Goal: Task Accomplishment & Management: Manage account settings

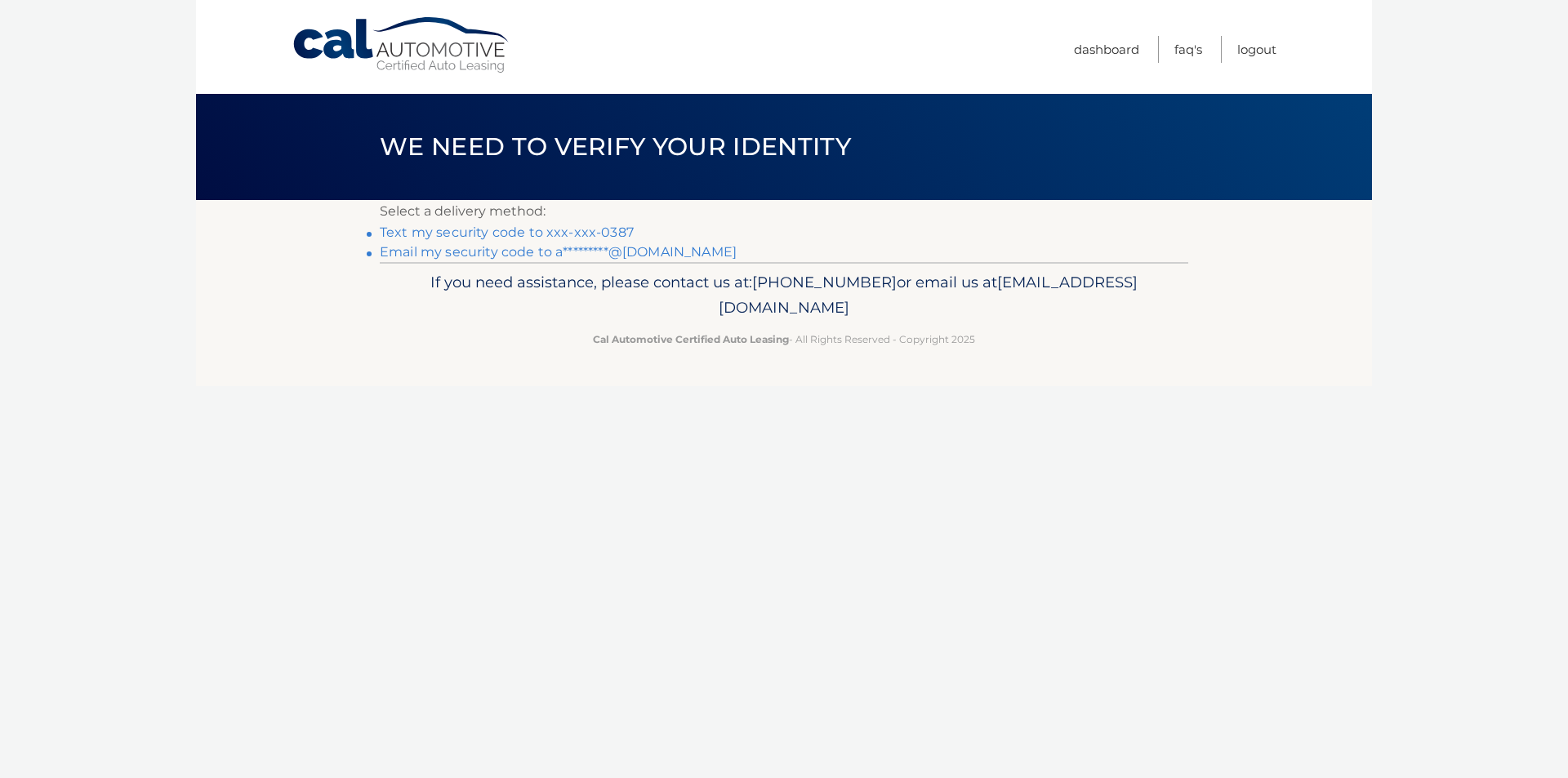
click at [546, 230] on link "Text my security code to xxx-xxx-0387" at bounding box center [506, 233] width 254 height 15
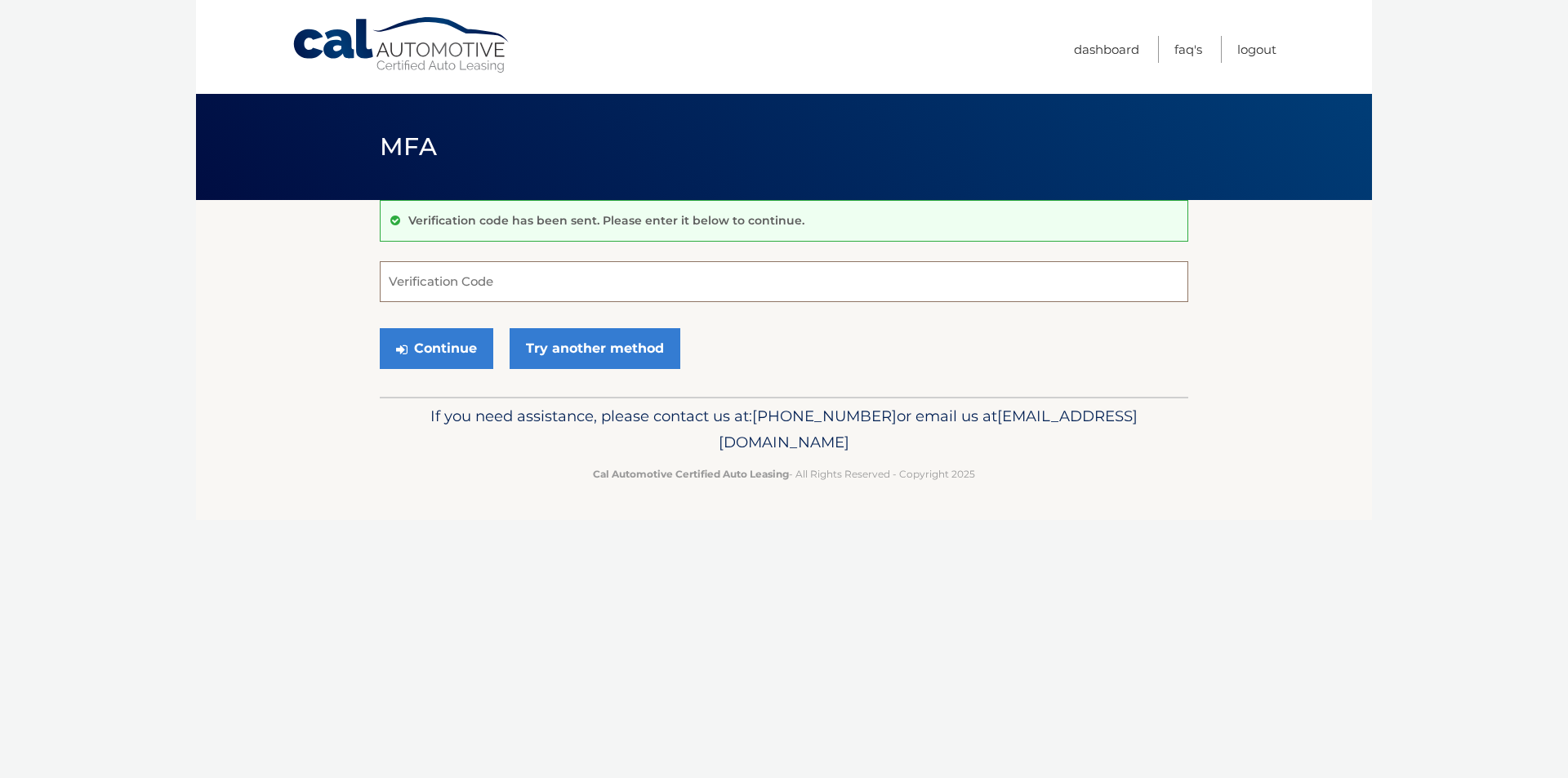
click at [517, 300] on input "Verification Code" at bounding box center [784, 281] width 808 height 41
type input "0793000"
click at [474, 377] on div "Verification code has been sent. Please enter it below to continue. 0793000 Ver…" at bounding box center [784, 299] width 808 height 197
click at [463, 368] on button "Continue" at bounding box center [437, 348] width 114 height 41
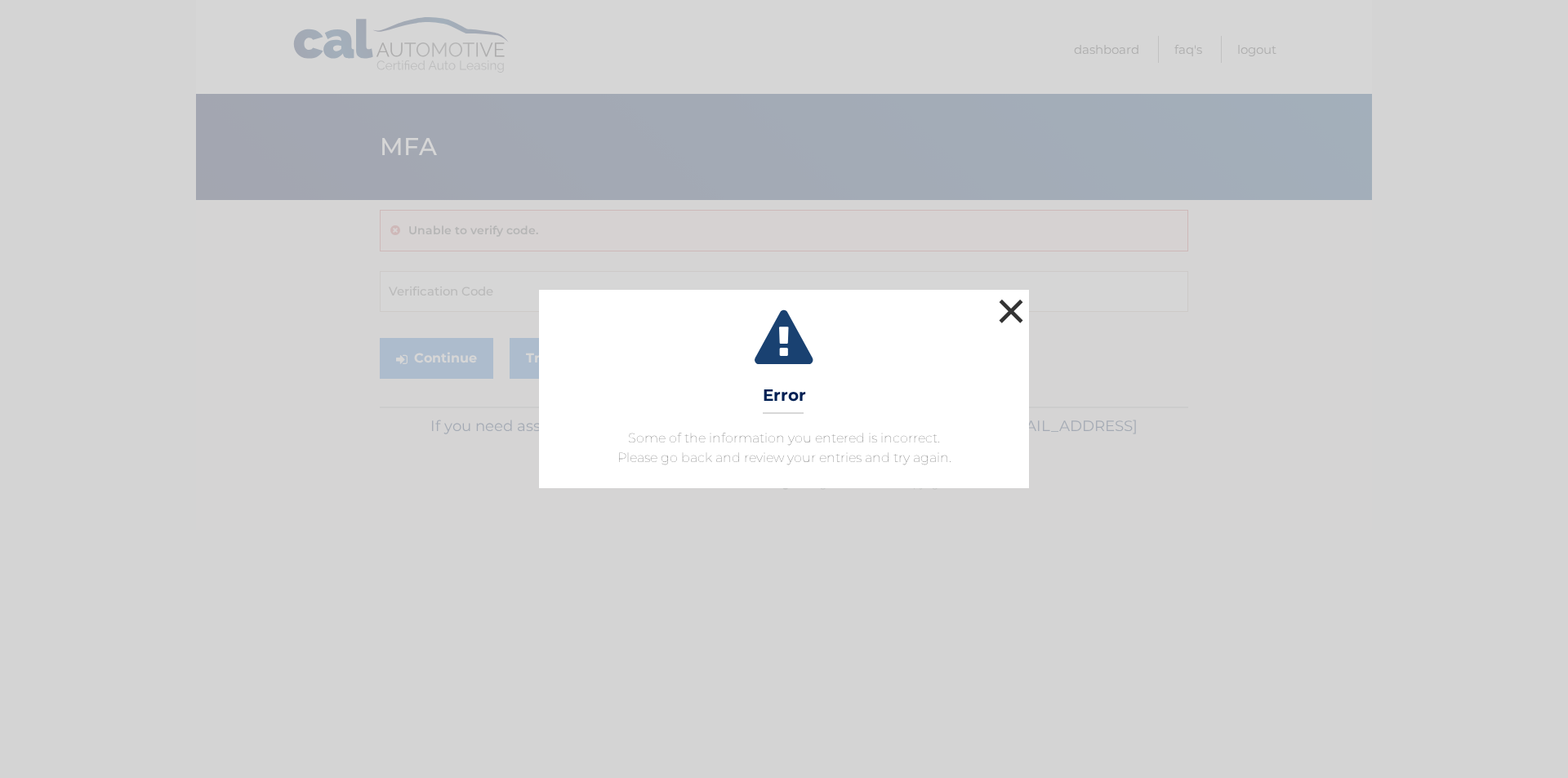
click at [1004, 318] on button "×" at bounding box center [1011, 311] width 33 height 33
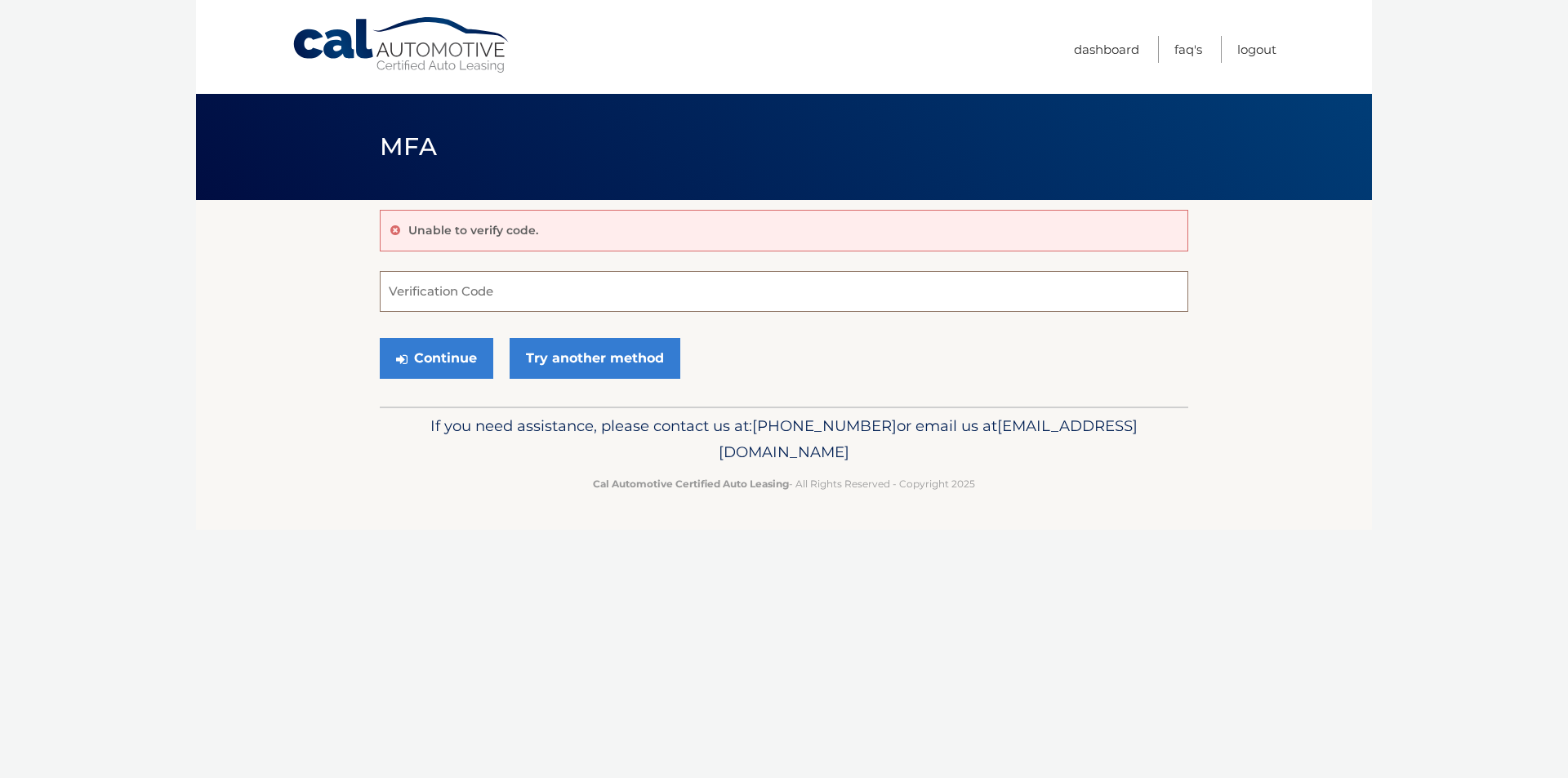
click at [513, 306] on input "Verification Code" at bounding box center [784, 291] width 808 height 41
type input "079300"
click at [413, 358] on button "Continue" at bounding box center [437, 358] width 114 height 41
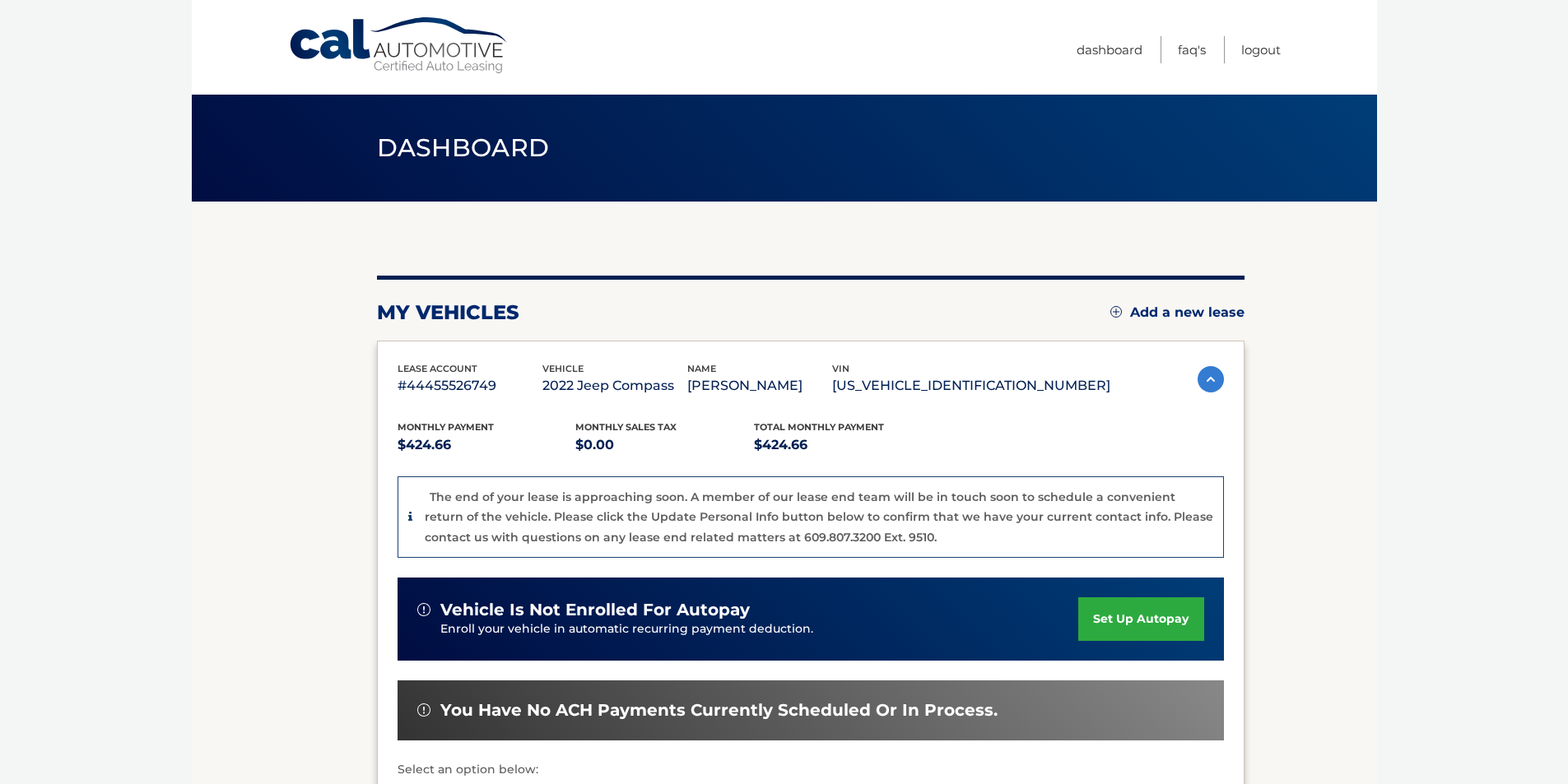
click at [367, 53] on link "Cal Automotive" at bounding box center [399, 45] width 222 height 59
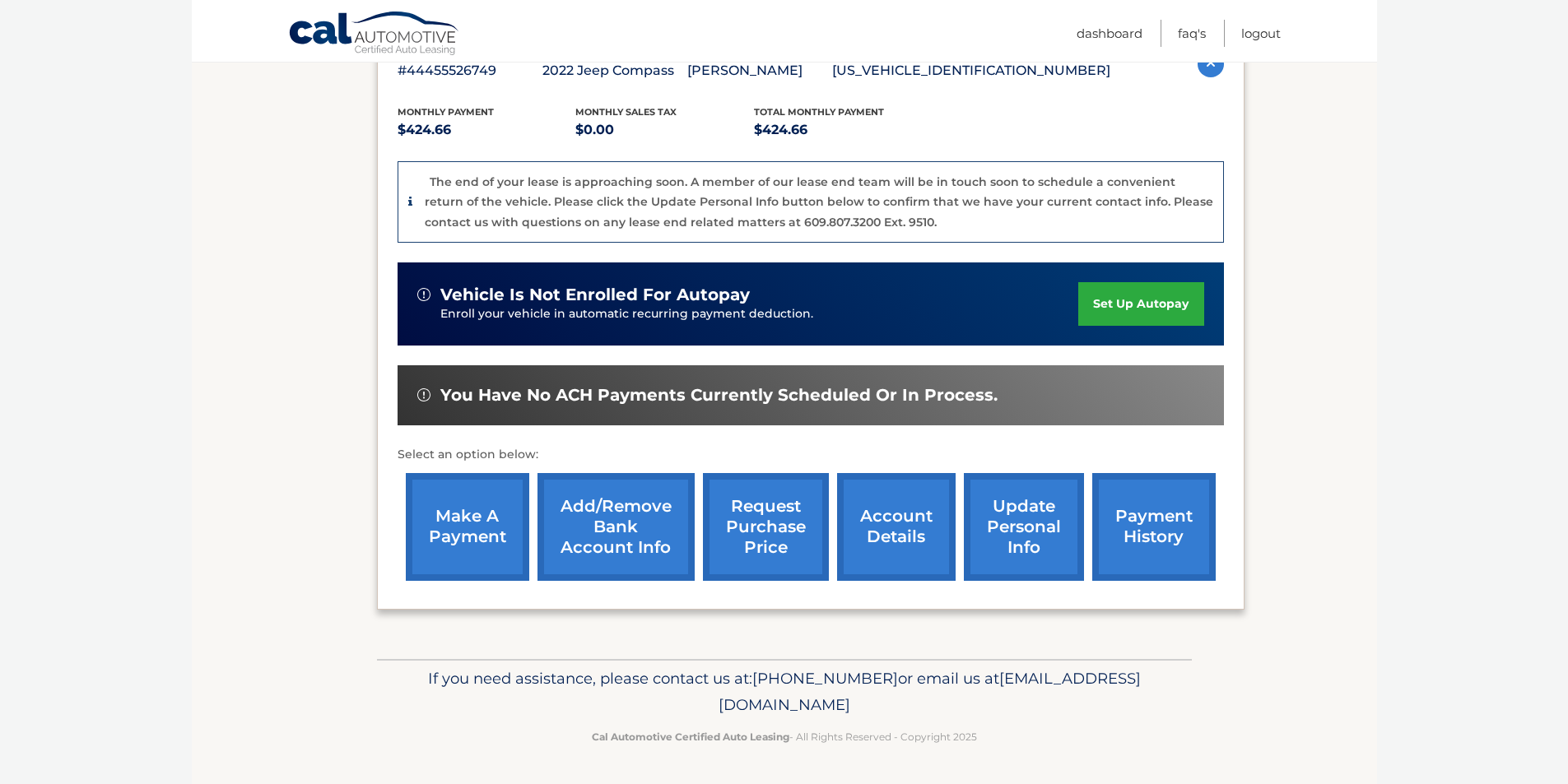
scroll to position [68, 0]
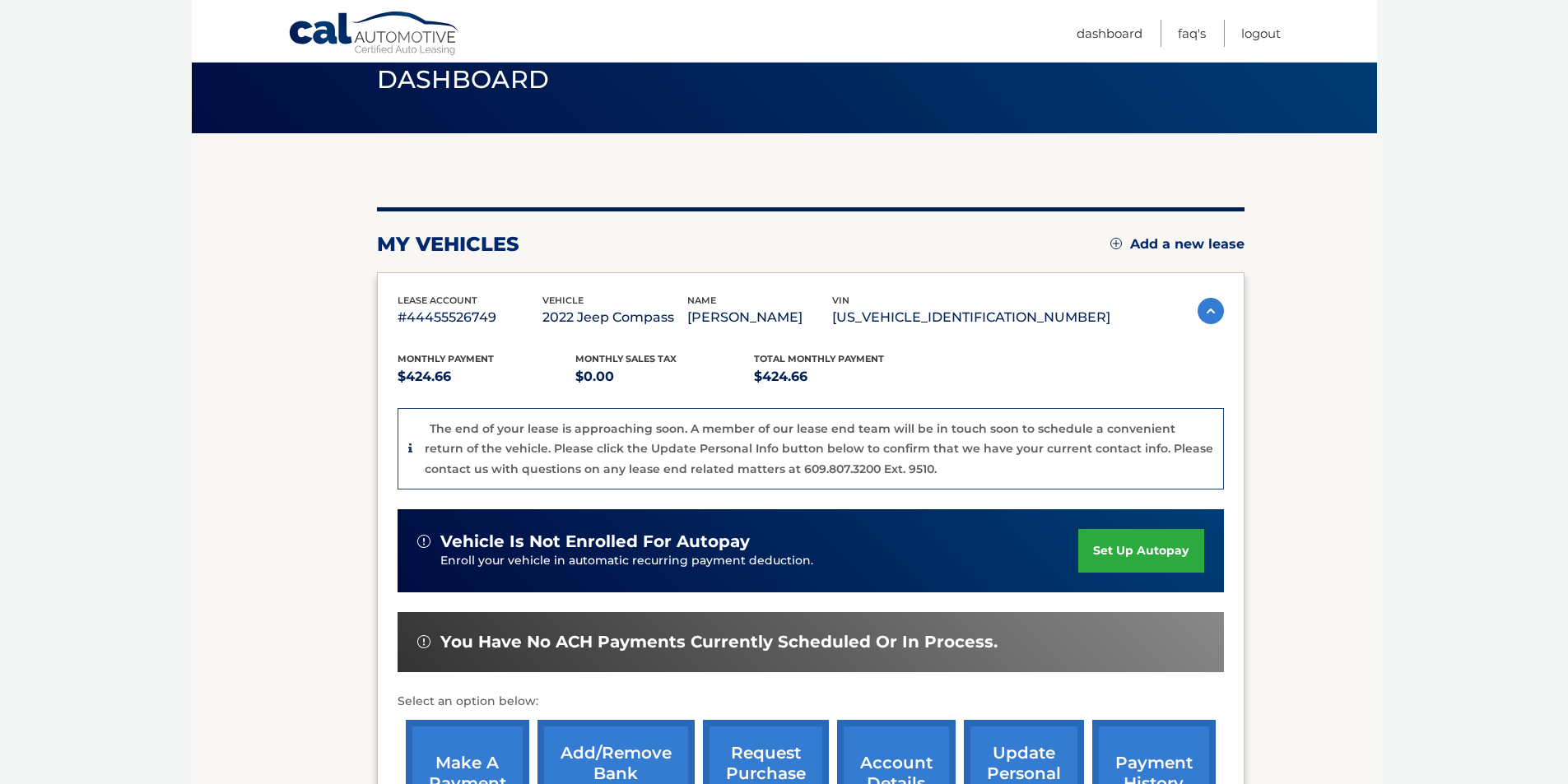
click at [1199, 308] on img at bounding box center [1210, 311] width 26 height 26
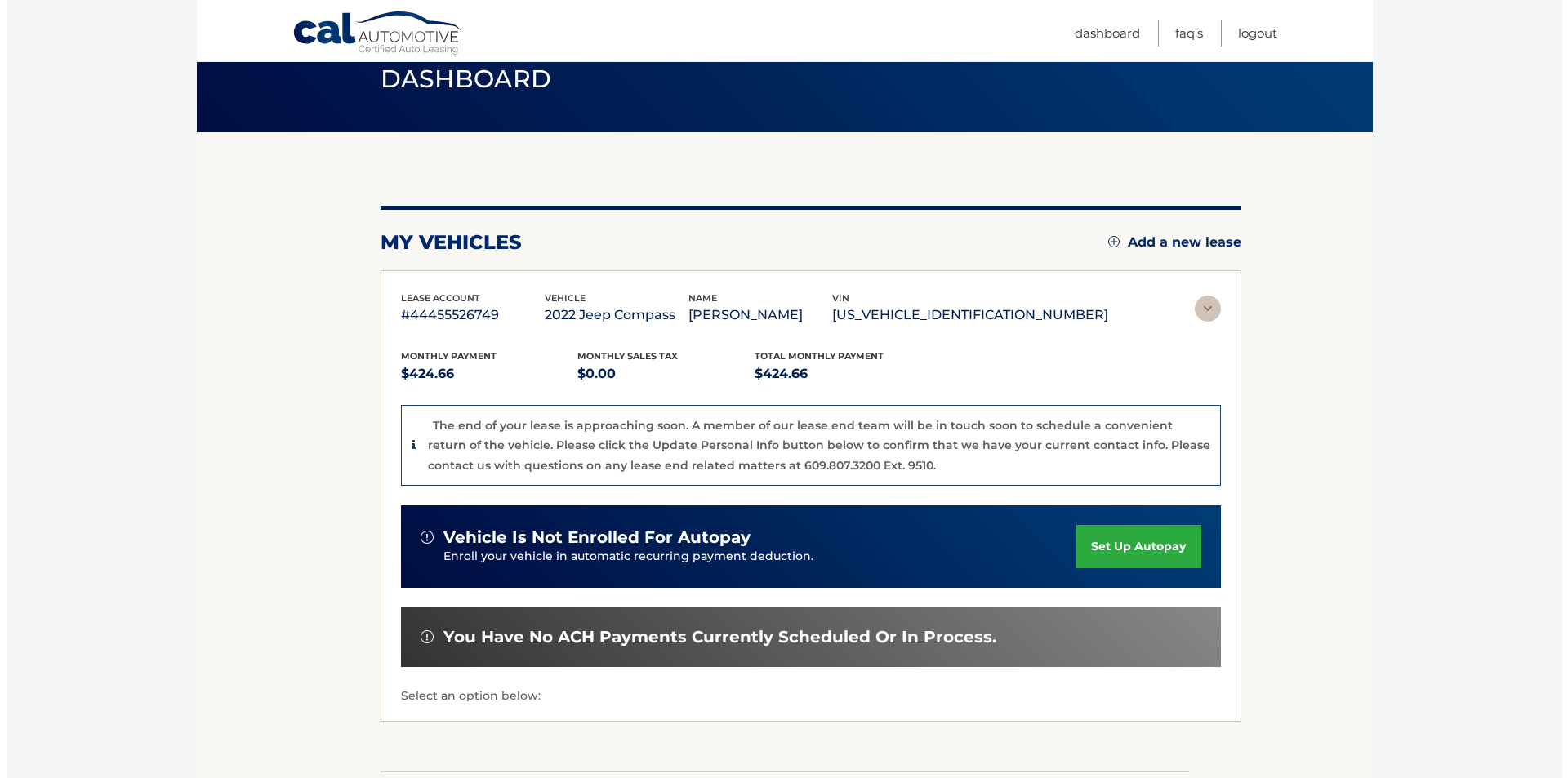
scroll to position [0, 0]
